Goal: Task Accomplishment & Management: Use online tool/utility

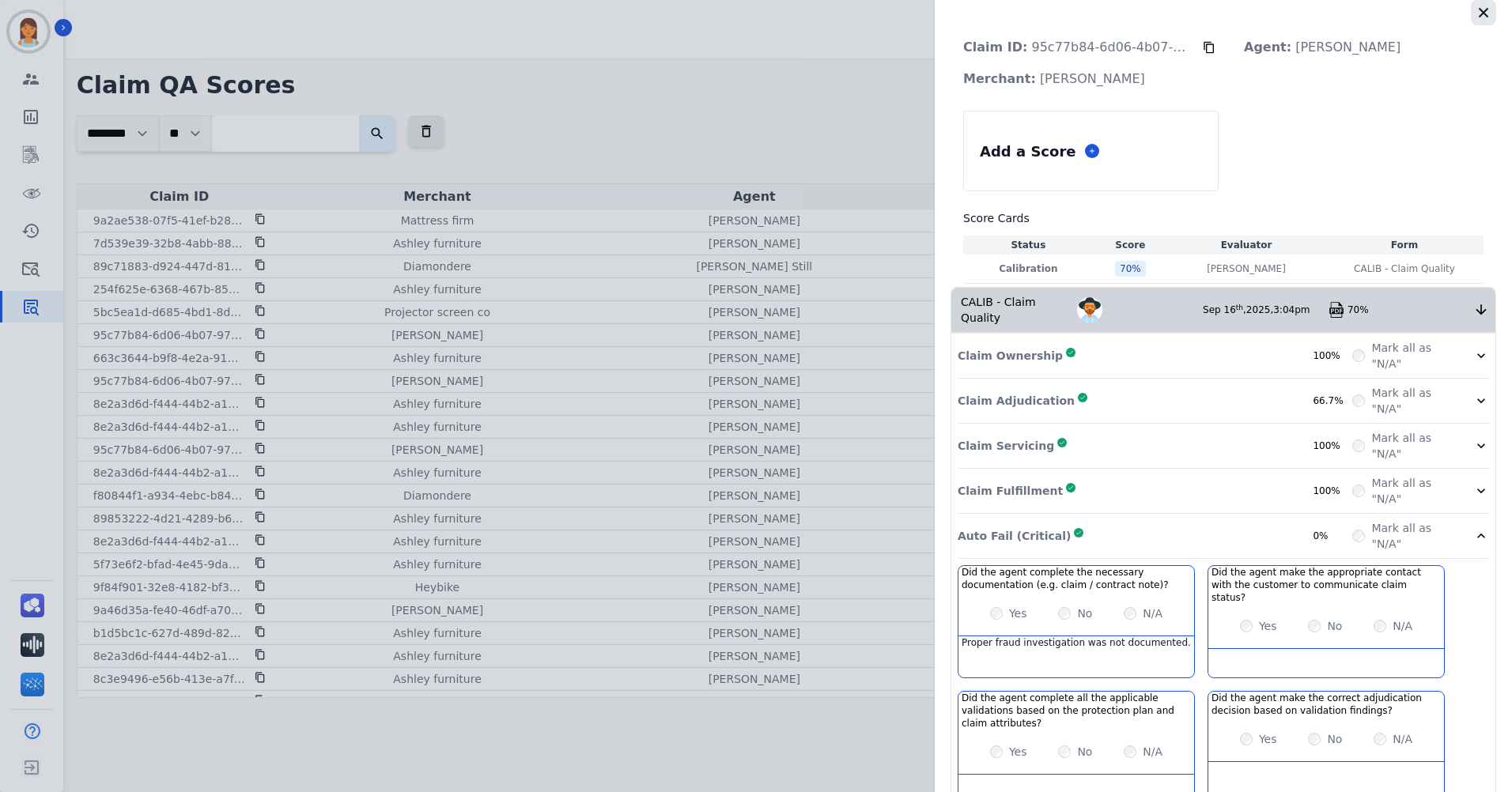
click at [1479, 17] on icon "button" at bounding box center [1483, 12] width 16 height 16
